Goal: Information Seeking & Learning: Learn about a topic

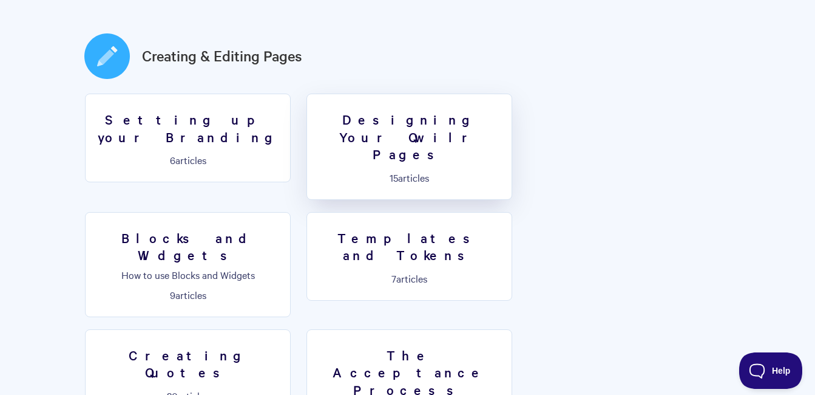
scroll to position [607, 0]
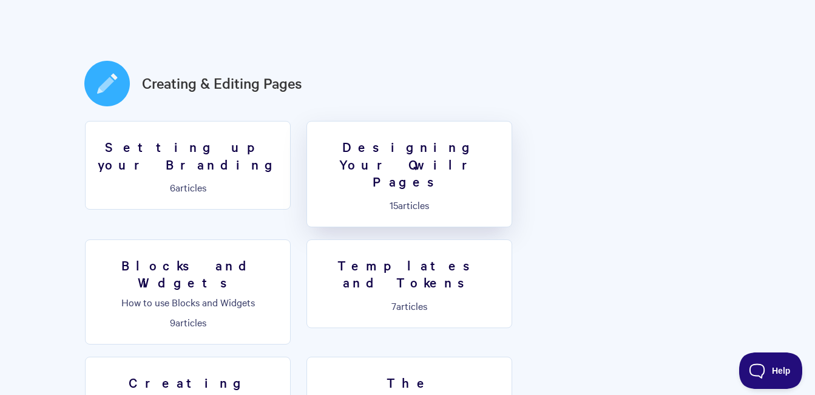
click at [425, 138] on h3 "Designing Your Qwilr Pages" at bounding box center [410, 164] width 190 height 52
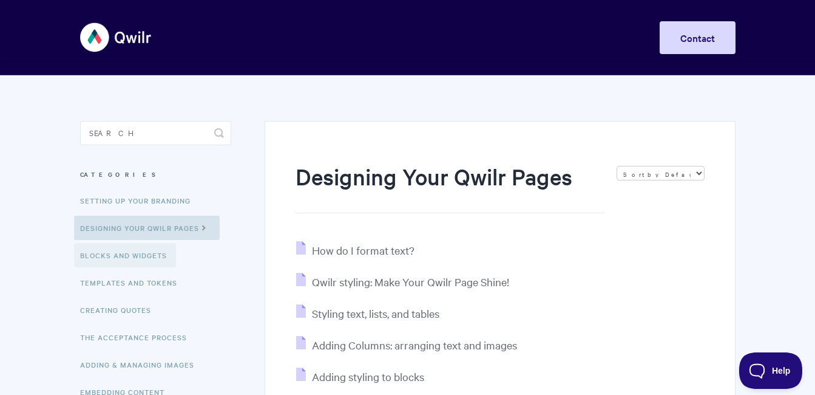
click at [104, 256] on link "Blocks and Widgets" at bounding box center [125, 255] width 102 height 24
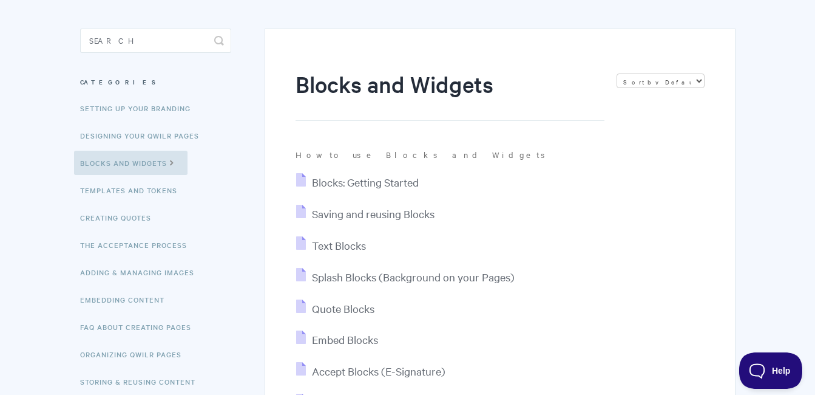
scroll to position [121, 0]
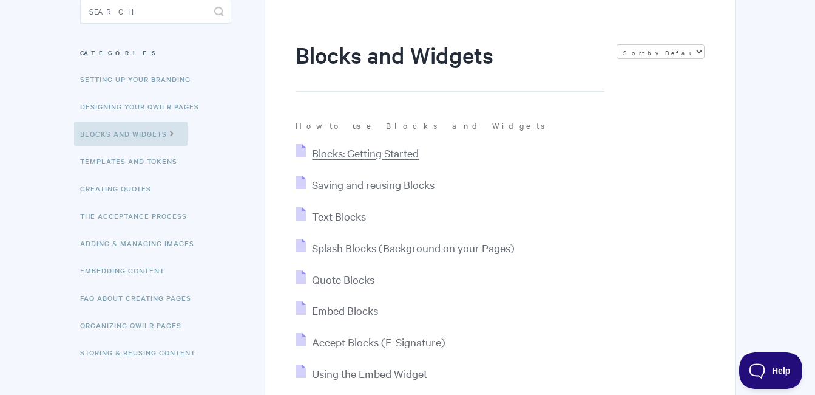
click at [386, 151] on span "Blocks: Getting Started" at bounding box center [365, 153] width 107 height 14
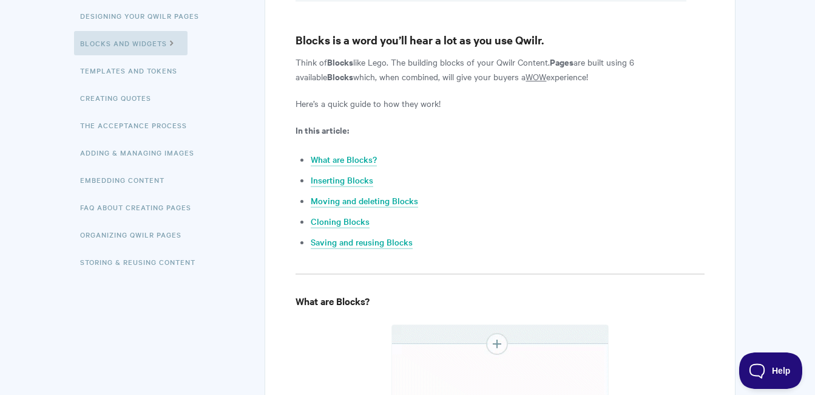
scroll to position [182, 0]
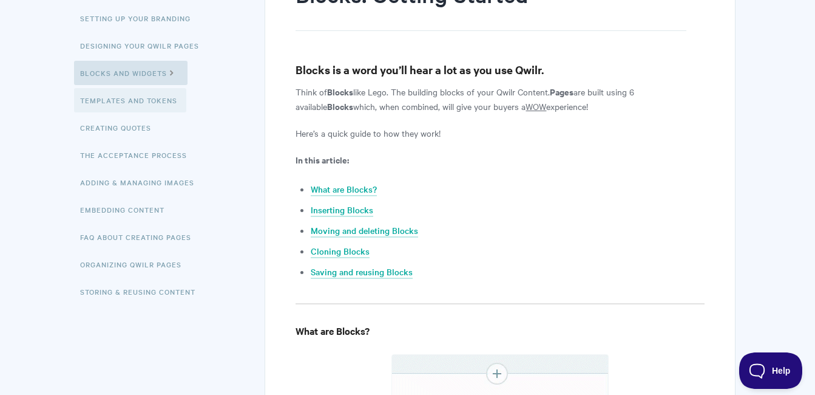
click at [91, 92] on link "Templates and Tokens" at bounding box center [130, 100] width 112 height 24
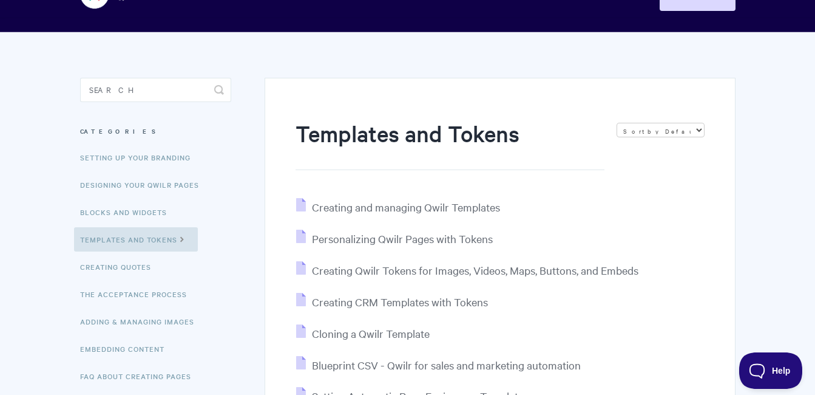
scroll to position [61, 0]
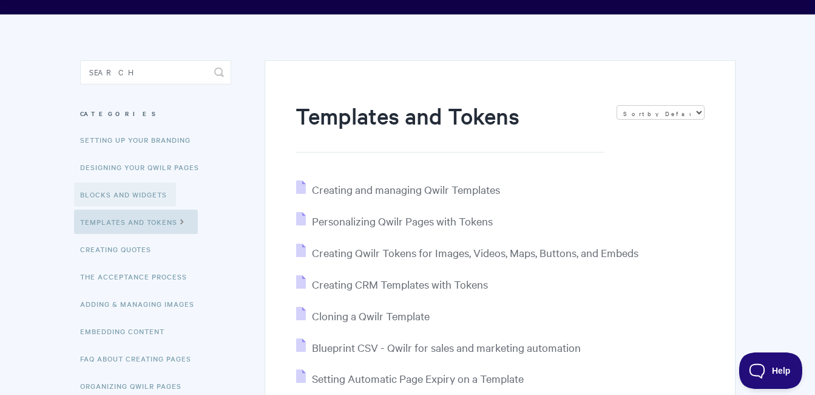
click at [159, 189] on link "Blocks and Widgets" at bounding box center [125, 194] width 102 height 24
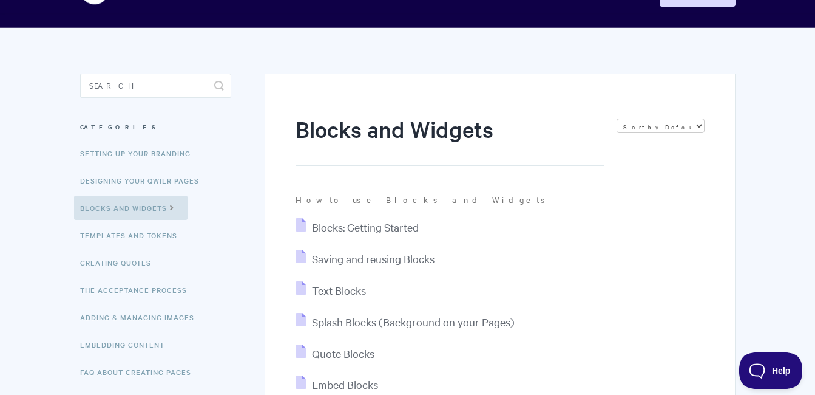
scroll to position [108, 0]
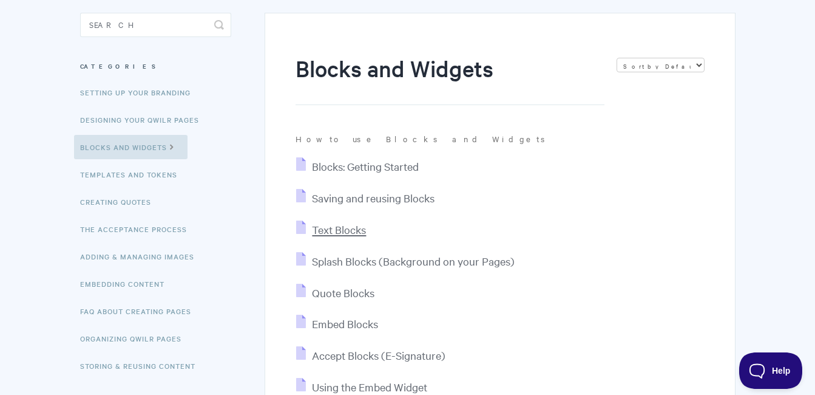
click at [336, 224] on span "Text Blocks" at bounding box center [339, 229] width 54 height 14
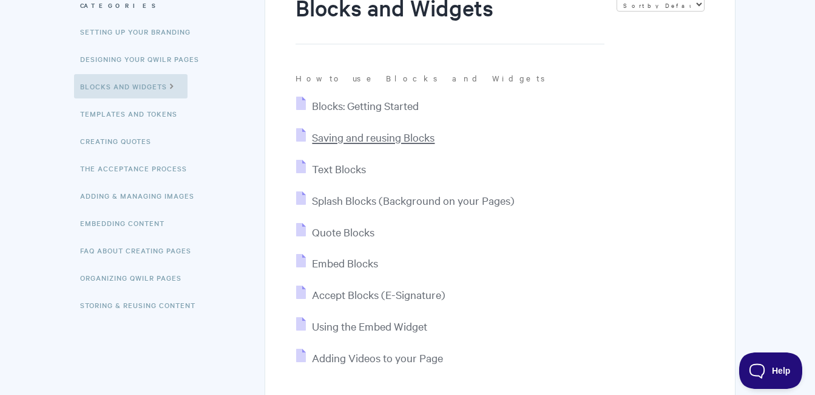
click at [380, 135] on span "Saving and reusing Blocks" at bounding box center [373, 137] width 123 height 14
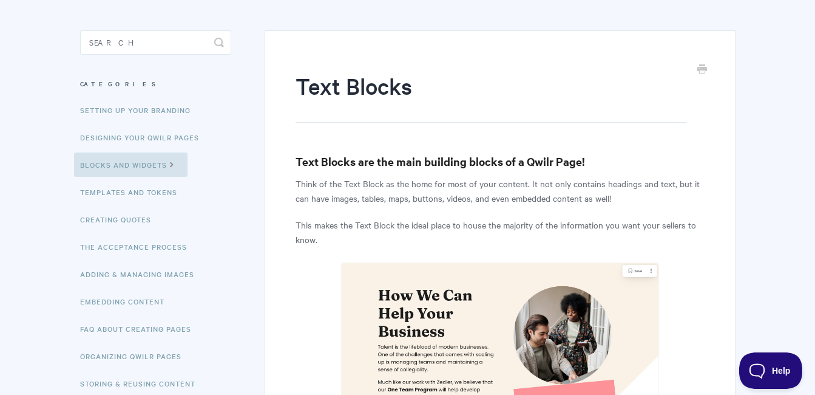
scroll to position [61, 0]
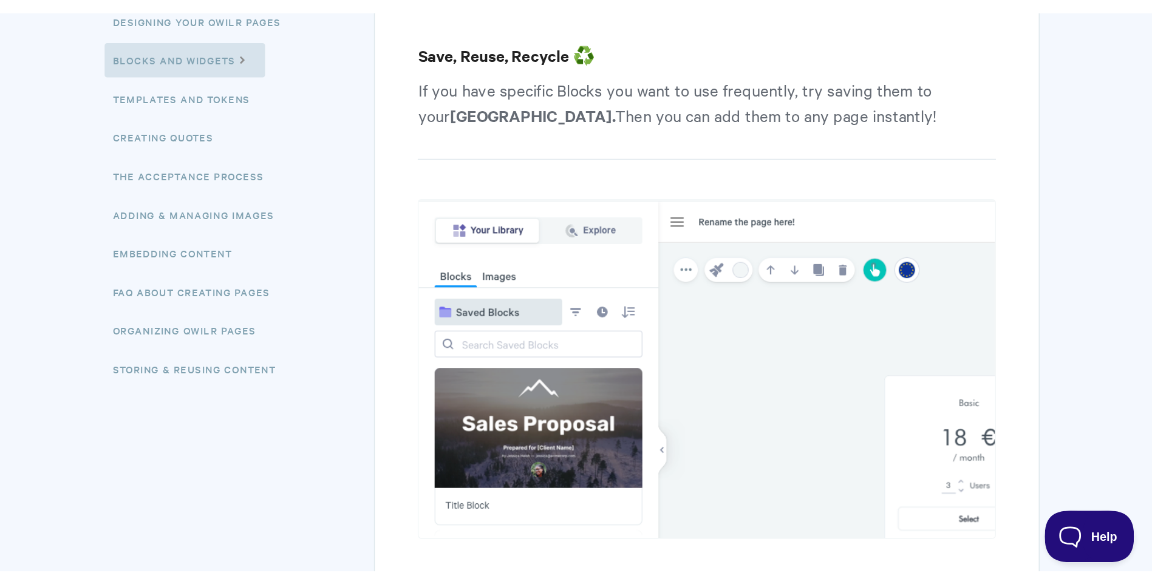
scroll to position [243, 0]
